Goal: Use online tool/utility: Utilize a website feature to perform a specific function

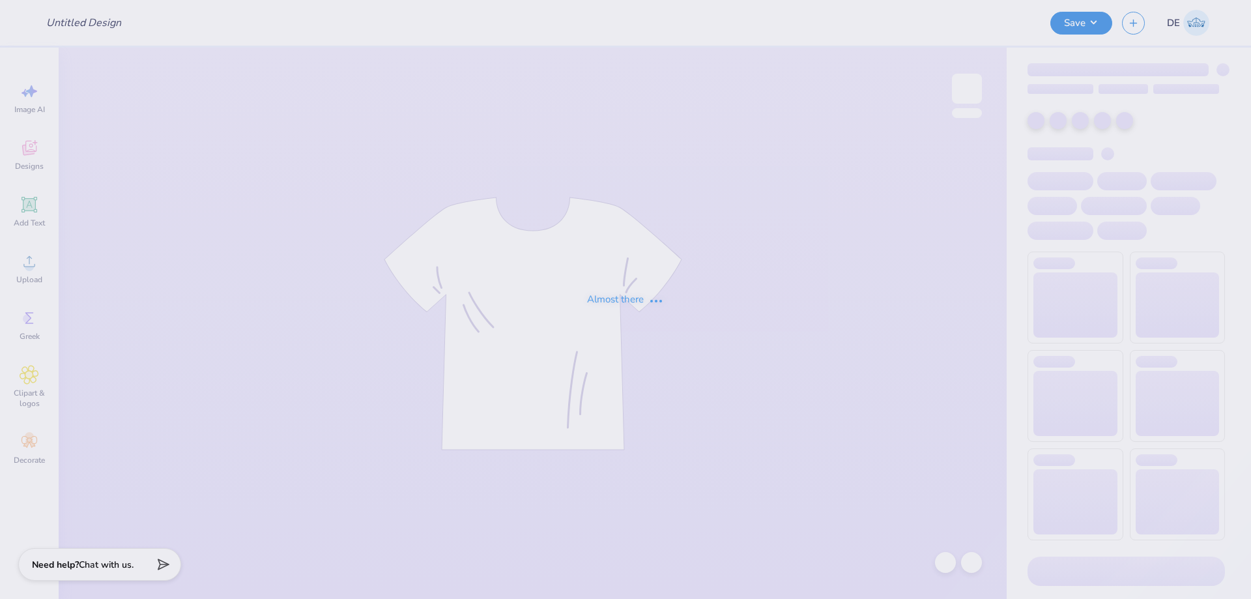
type input "Fall Drop"
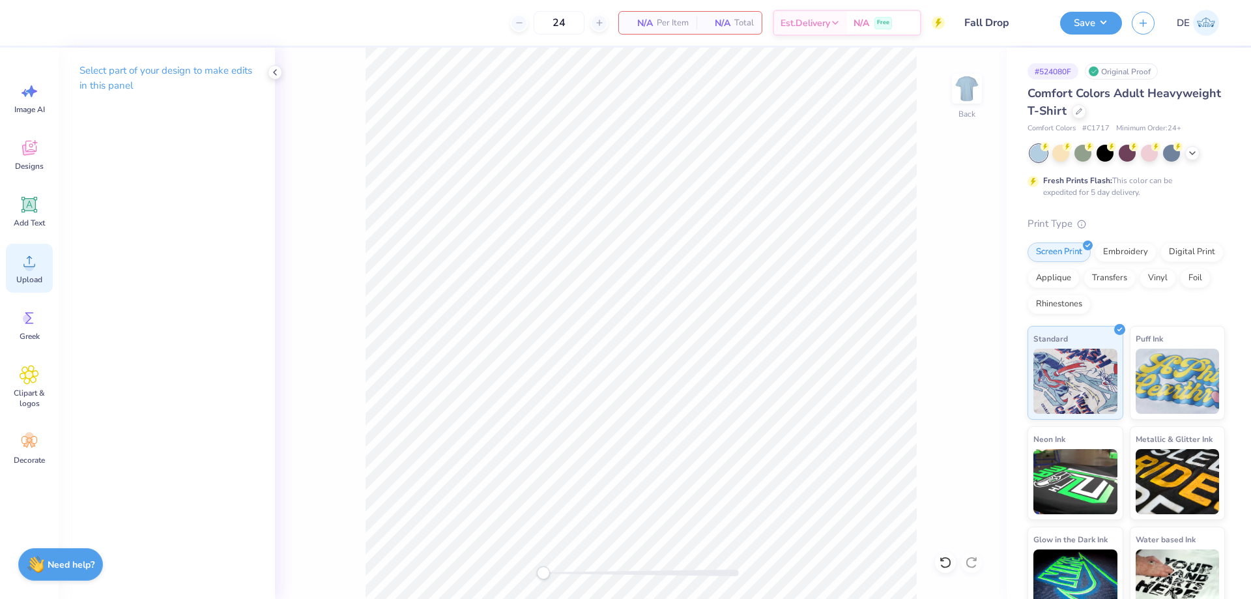
click at [33, 258] on icon at bounding box center [30, 261] width 20 height 20
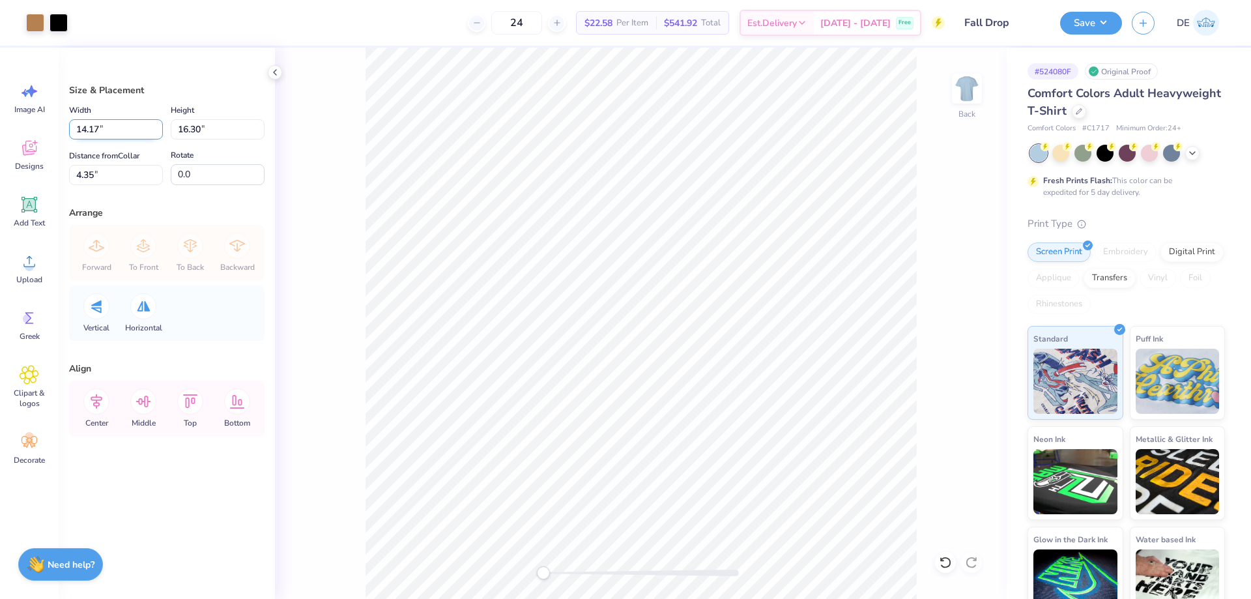
click at [134, 132] on input "14.17" at bounding box center [116, 129] width 94 height 20
type input "9.00"
type input "10.35"
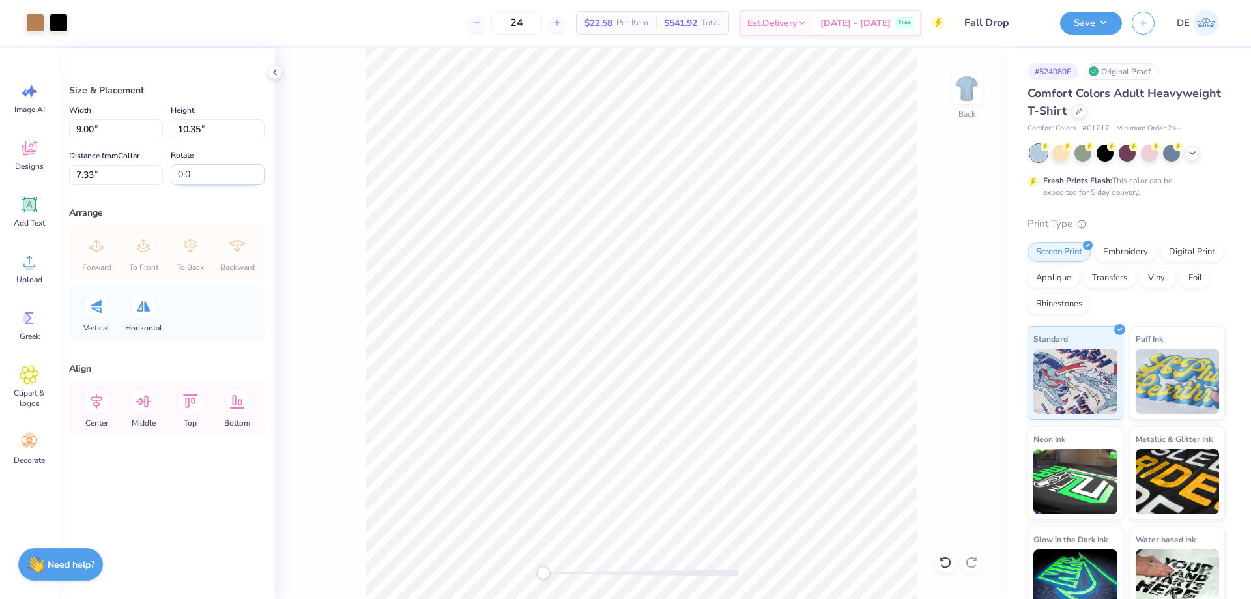
click at [186, 173] on input "0.0" at bounding box center [218, 174] width 94 height 21
click at [115, 175] on input "7.33" at bounding box center [116, 175] width 94 height 20
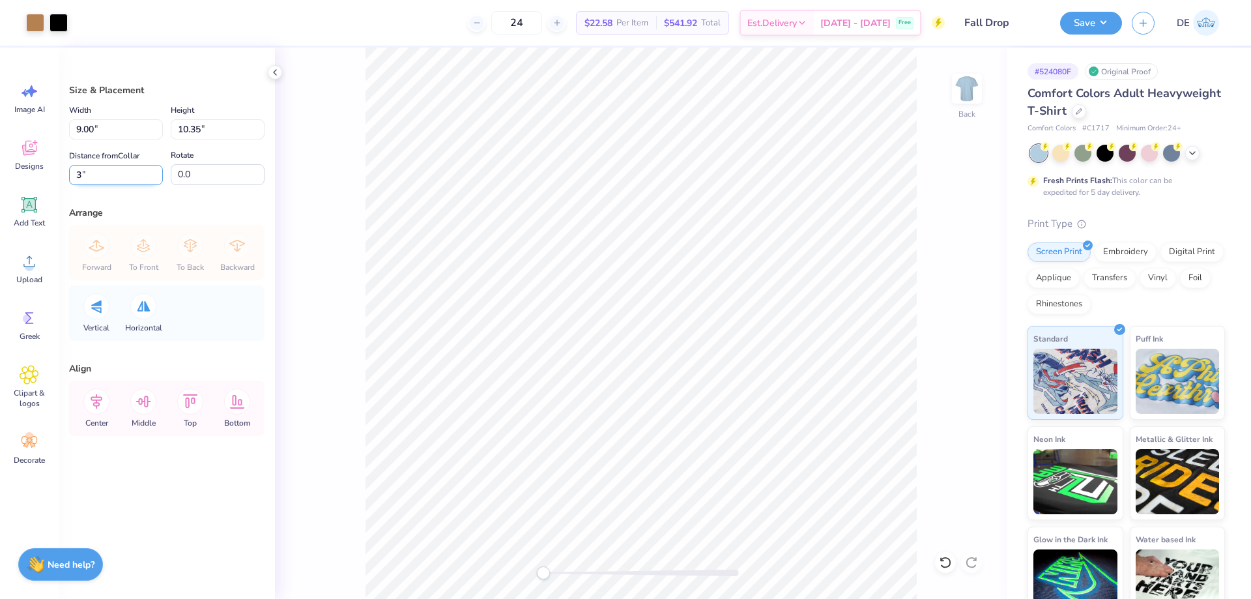
type input "3"
click at [208, 134] on input "10.35" at bounding box center [218, 129] width 94 height 20
type input "9"
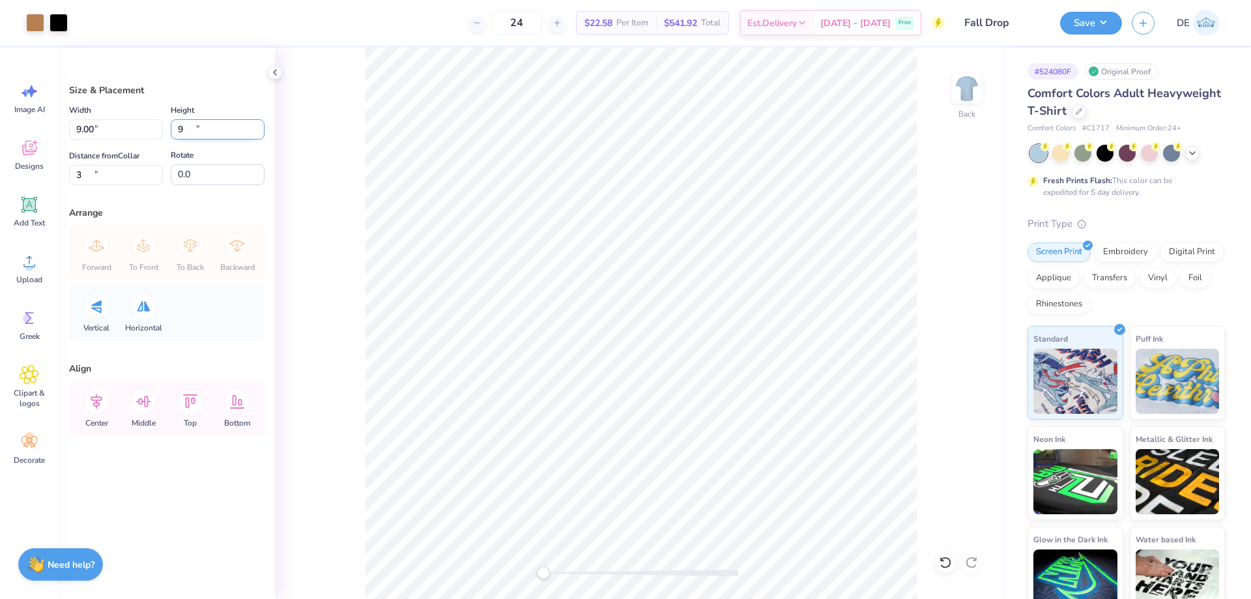
type input "7.83"
type input "9.00"
click at [128, 169] on input "3.67" at bounding box center [116, 175] width 94 height 20
click at [124, 167] on input "3.67" at bounding box center [116, 175] width 94 height 20
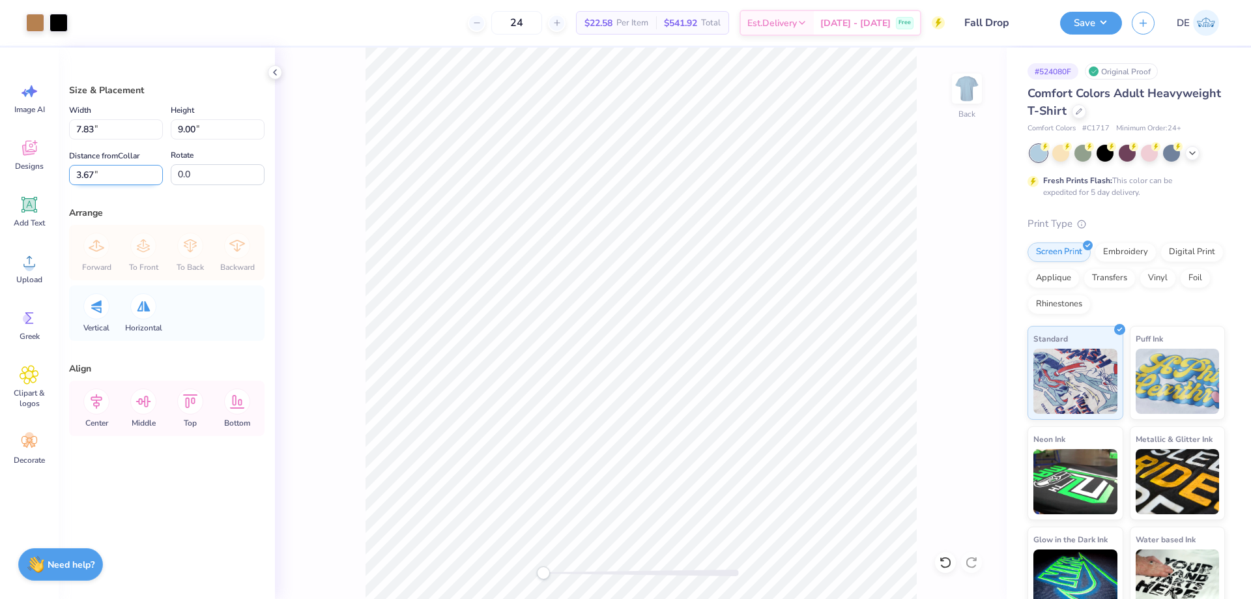
click at [124, 167] on input "3.67" at bounding box center [116, 175] width 94 height 20
type input "3"
click at [1083, 38] on div "Save DE" at bounding box center [1155, 23] width 191 height 46
click at [1096, 29] on button "Save" at bounding box center [1091, 21] width 62 height 23
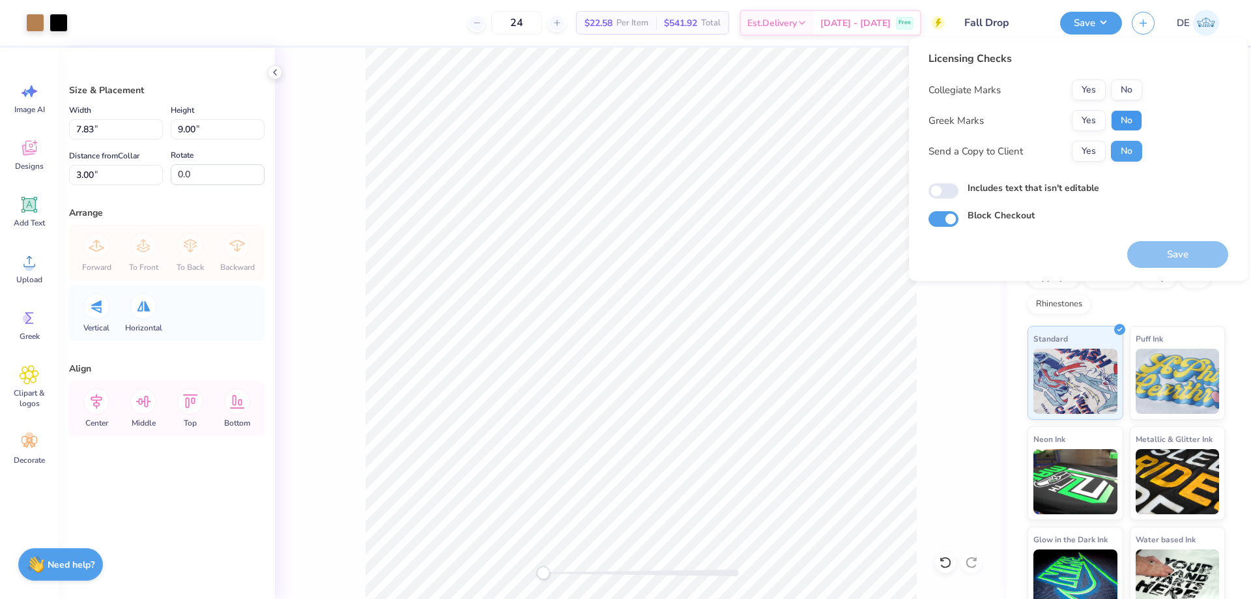
click at [1121, 115] on button "No" at bounding box center [1126, 120] width 31 height 21
click at [1123, 95] on button "No" at bounding box center [1126, 89] width 31 height 21
click at [1168, 253] on button "Save" at bounding box center [1177, 254] width 101 height 27
